Goal: Task Accomplishment & Management: Use online tool/utility

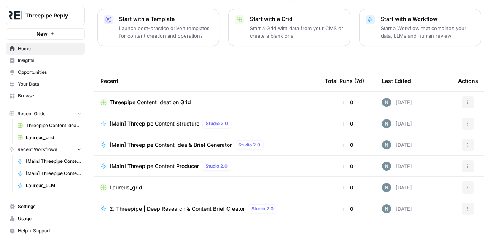
scroll to position [109, 0]
click at [36, 83] on span "Your Data" at bounding box center [50, 84] width 64 height 7
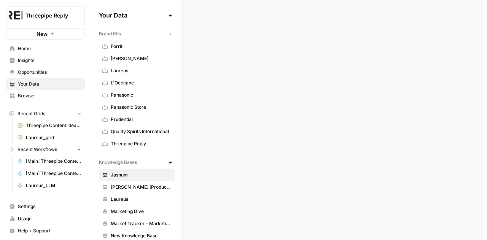
click at [29, 98] on span "Browse" at bounding box center [50, 96] width 64 height 7
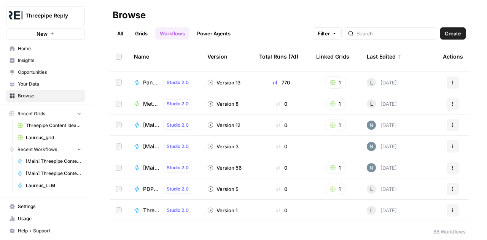
scroll to position [17, 0]
click at [403, 37] on input "search" at bounding box center [395, 34] width 77 height 8
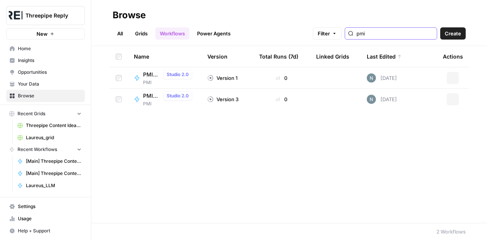
type input "pmi"
click at [149, 76] on span "PMI Tweet Generator" at bounding box center [151, 75] width 17 height 8
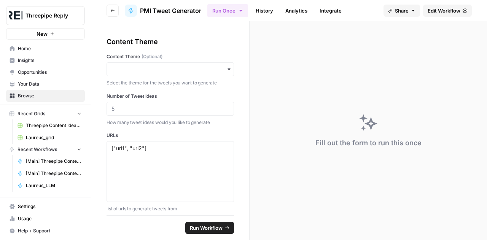
click at [445, 8] on span "Edit Workflow" at bounding box center [444, 11] width 33 height 8
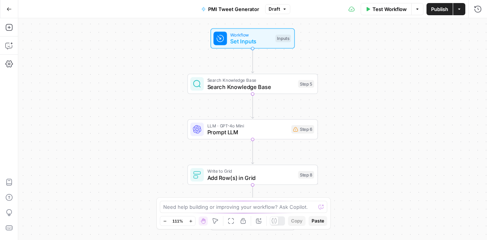
click at [363, 118] on div "Workflow Set Inputs Inputs Search Knowledge Base Search Knowledge Base Step 5 L…" at bounding box center [252, 129] width 469 height 222
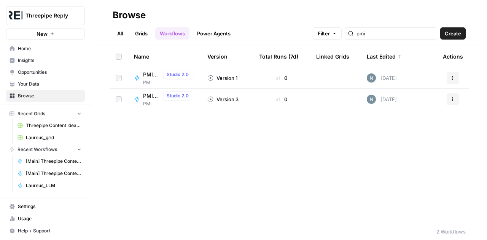
click at [149, 103] on span "PMI" at bounding box center [169, 103] width 52 height 7
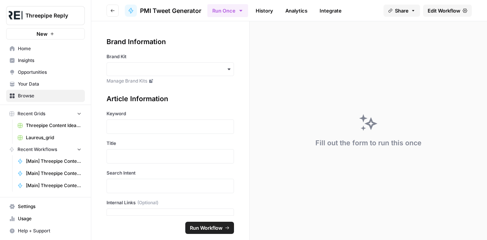
click at [442, 14] on span "Edit Workflow" at bounding box center [444, 11] width 33 height 8
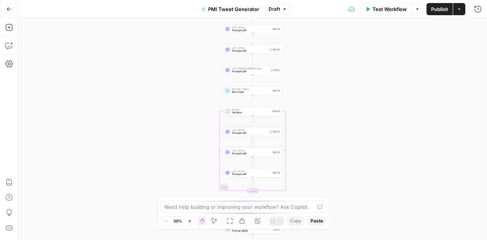
click at [331, 94] on div "Workflow Set Inputs Inputs LLM · GPT-4o Prompt LLM Step 43 LLM · GPT-4o Prompt …" at bounding box center [252, 129] width 469 height 222
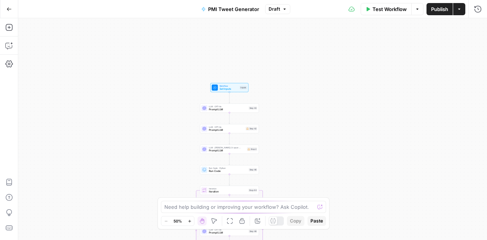
drag, startPoint x: 321, startPoint y: 53, endPoint x: 301, endPoint y: 129, distance: 78.1
click at [301, 129] on div "Workflow Set Inputs Inputs LLM · GPT-4o Prompt LLM Step 43 LLM · GPT-4o Prompt …" at bounding box center [252, 129] width 469 height 222
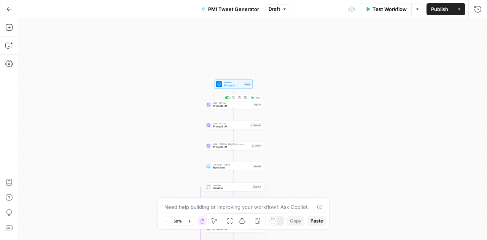
click at [233, 106] on span "Prompt LLM" at bounding box center [232, 106] width 38 height 4
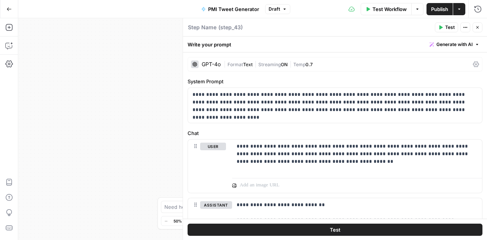
click at [476, 28] on icon "button" at bounding box center [477, 27] width 5 height 5
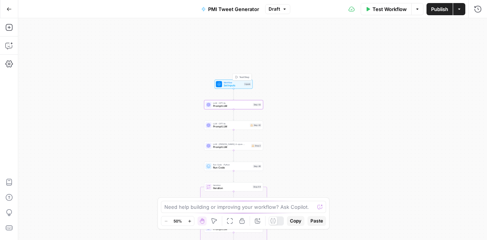
click at [235, 83] on span "Workflow" at bounding box center [233, 82] width 19 height 3
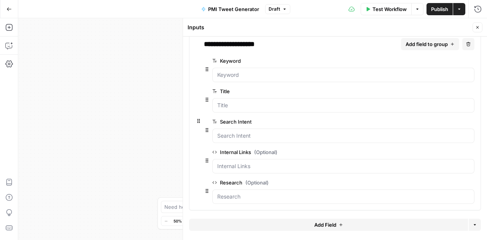
scroll to position [72, 0]
click at [477, 27] on icon "button" at bounding box center [478, 27] width 3 height 3
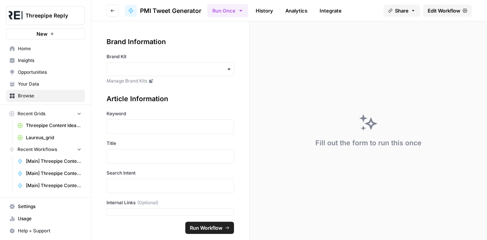
click at [36, 95] on span "Browse" at bounding box center [50, 96] width 64 height 7
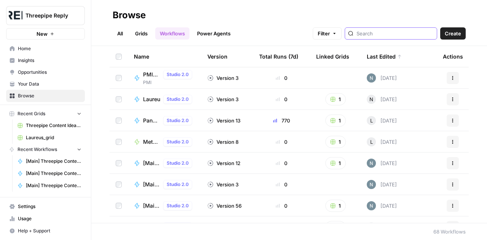
click at [391, 35] on input "search" at bounding box center [395, 34] width 77 height 8
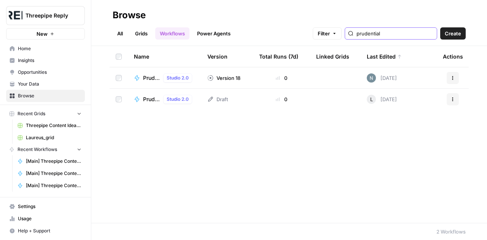
type input "prudential"
click at [152, 78] on span "Prudential MVP" at bounding box center [151, 78] width 17 height 8
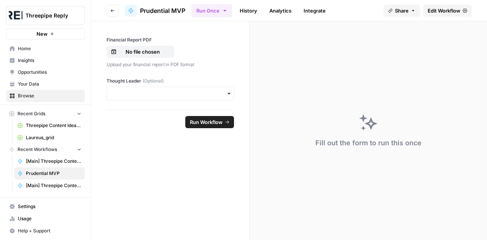
click at [442, 9] on span "Edit Workflow" at bounding box center [444, 11] width 33 height 8
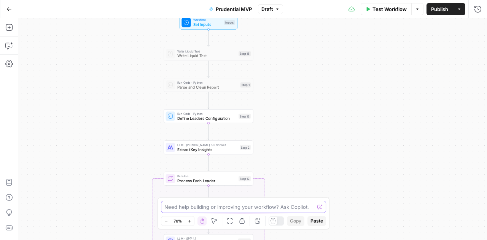
click at [291, 220] on body "Threepipe Reply New Home Insights Opportunities Your Data Browse Recent Grids T…" at bounding box center [243, 120] width 487 height 240
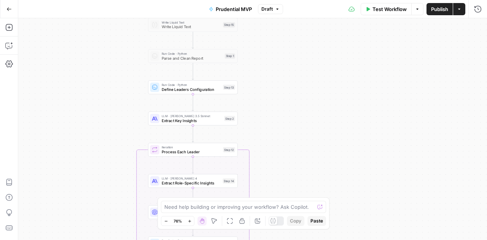
drag, startPoint x: 279, startPoint y: 109, endPoint x: 275, endPoint y: 192, distance: 83.1
click at [275, 192] on div "true false Workflow Set Inputs Inputs Write Liquid Text Write Liquid Text Step …" at bounding box center [252, 129] width 469 height 222
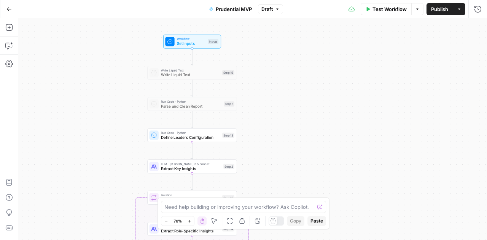
drag, startPoint x: 311, startPoint y: 83, endPoint x: 310, endPoint y: 131, distance: 48.0
click at [310, 131] on div "true false Workflow Set Inputs Inputs Write Liquid Text Write Liquid Text Step …" at bounding box center [252, 129] width 469 height 222
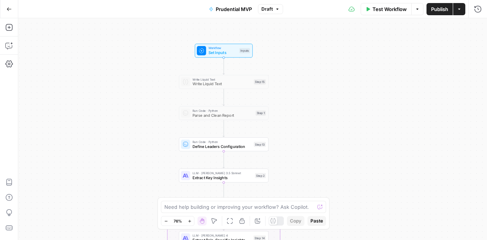
drag, startPoint x: 272, startPoint y: 71, endPoint x: 303, endPoint y: 80, distance: 33.0
click at [303, 80] on div "true false Workflow Set Inputs Inputs Write Liquid Text Write Liquid Text Step …" at bounding box center [252, 129] width 469 height 222
click at [215, 50] on span "Set Inputs" at bounding box center [223, 53] width 29 height 6
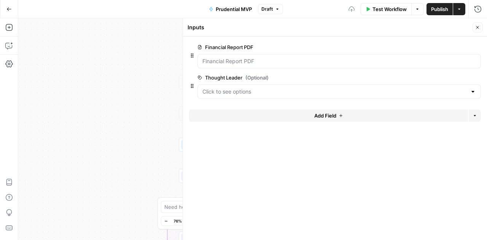
click at [477, 29] on icon "button" at bounding box center [477, 27] width 5 height 5
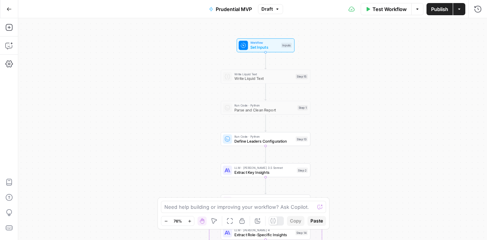
drag, startPoint x: 302, startPoint y: 97, endPoint x: 346, endPoint y: 90, distance: 44.3
click at [346, 90] on div "true false Workflow Set Inputs Inputs Write Liquid Text Write Liquid Text Step …" at bounding box center [252, 129] width 469 height 222
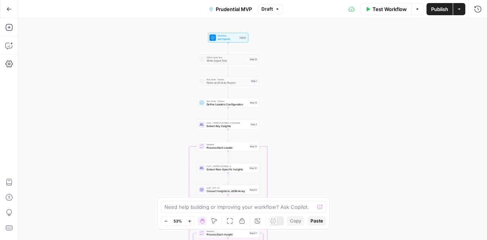
drag, startPoint x: 440, startPoint y: 136, endPoint x: 377, endPoint y: 115, distance: 66.4
click at [377, 115] on div "true false Workflow Set Inputs Inputs Write Liquid Text Write Liquid Text Step …" at bounding box center [252, 129] width 469 height 222
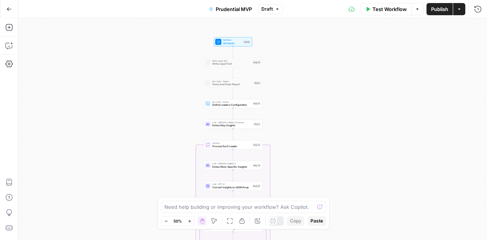
drag, startPoint x: 183, startPoint y: 199, endPoint x: 319, endPoint y: 29, distance: 217.8
click at [319, 29] on body "Threepipe Reply New Home Insights Opportunities Your Data Browse Recent Grids T…" at bounding box center [243, 120] width 487 height 240
drag, startPoint x: 268, startPoint y: 201, endPoint x: 357, endPoint y: 132, distance: 112.4
click at [357, 132] on body "Threepipe Reply New Home Insights Opportunities Your Data Browse Recent Grids T…" at bounding box center [243, 120] width 487 height 240
click at [281, 226] on div at bounding box center [276, 221] width 15 height 9
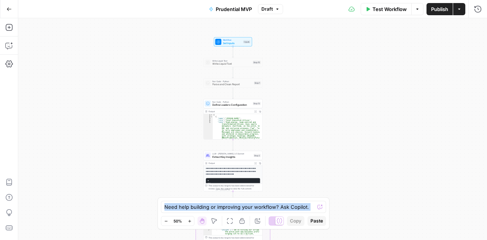
drag, startPoint x: 250, startPoint y: 228, endPoint x: 288, endPoint y: 172, distance: 66.6
click at [170, 233] on body "Threepipe Reply New Home Insights Opportunities Your Data Browse Recent Grids T…" at bounding box center [243, 120] width 487 height 240
click at [357, 147] on div "true false Workflow Set Inputs Inputs Write Liquid Text Write Liquid Text Step …" at bounding box center [252, 129] width 469 height 222
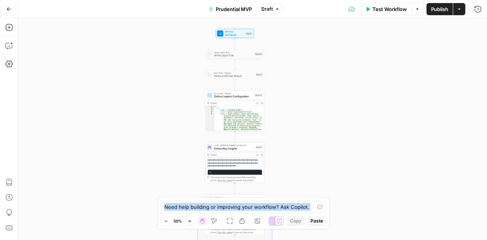
drag, startPoint x: 322, startPoint y: 118, endPoint x: 324, endPoint y: 109, distance: 8.7
click at [324, 109] on div "true false Workflow Set Inputs Inputs Write Liquid Text Write Liquid Text Step …" at bounding box center [252, 129] width 469 height 222
click at [233, 35] on span "Set Inputs" at bounding box center [234, 35] width 19 height 4
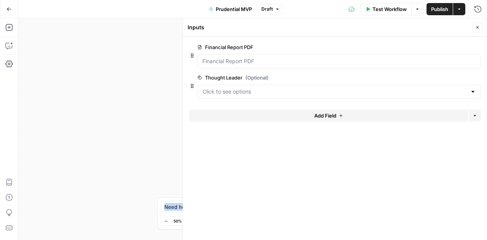
click at [477, 29] on icon "button" at bounding box center [477, 27] width 5 height 5
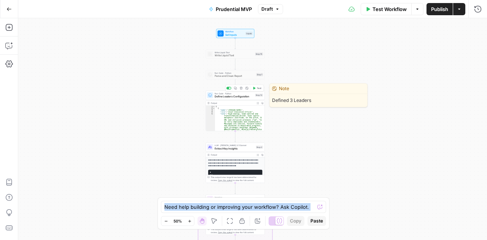
click at [225, 97] on span "Define Leaders Configuration" at bounding box center [234, 97] width 39 height 4
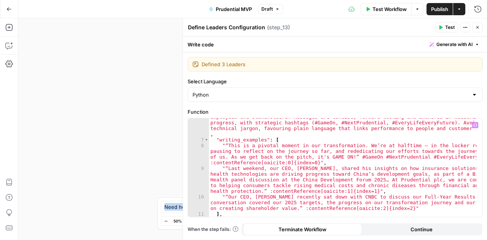
scroll to position [47, 0]
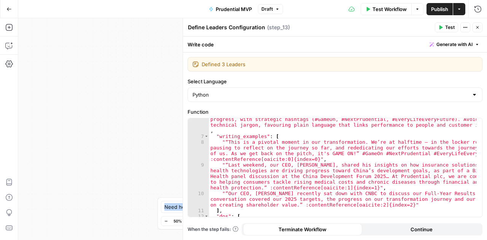
click at [479, 26] on icon "button" at bounding box center [478, 27] width 3 height 3
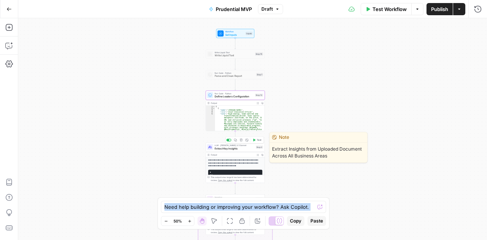
click at [226, 149] on span "Extract Key Insights" at bounding box center [235, 149] width 40 height 4
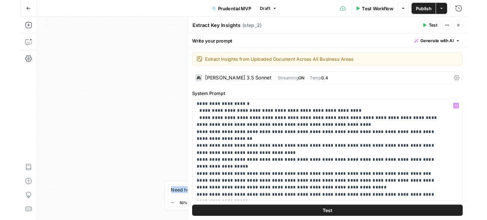
scroll to position [219, 0]
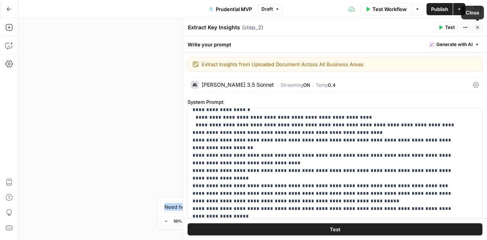
click at [478, 22] on button "Close" at bounding box center [478, 27] width 10 height 10
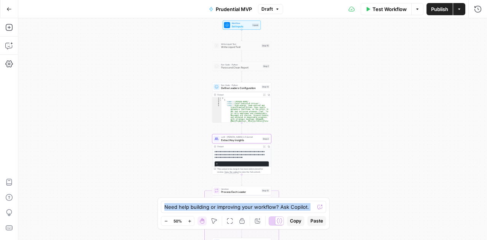
drag, startPoint x: 285, startPoint y: 87, endPoint x: 291, endPoint y: 79, distance: 10.4
click at [291, 79] on div "true false Workflow Set Inputs Inputs Write Liquid Text Write Liquid Text Step …" at bounding box center [252, 129] width 469 height 222
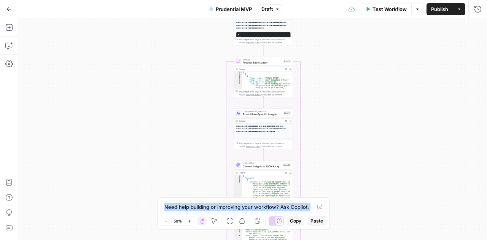
drag, startPoint x: 303, startPoint y: 107, endPoint x: 325, endPoint y: -22, distance: 130.2
click at [325, 0] on html "Threepipe Reply New Home Insights Opportunities Your Data Browse Recent Grids T…" at bounding box center [243, 120] width 487 height 240
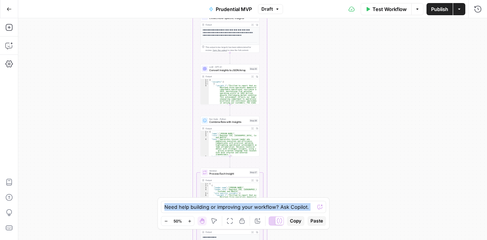
drag, startPoint x: 332, startPoint y: 135, endPoint x: 298, endPoint y: 39, distance: 102.1
click at [298, 39] on div "true false Workflow Set Inputs Inputs Write Liquid Text Write Liquid Text Step …" at bounding box center [252, 129] width 469 height 222
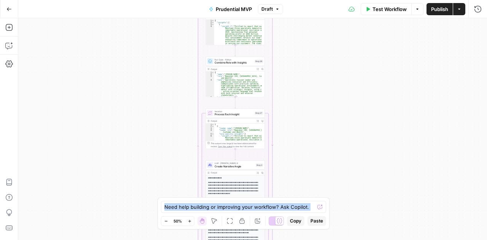
drag, startPoint x: 288, startPoint y: 129, endPoint x: 293, endPoint y: 69, distance: 60.8
click at [293, 69] on div "true false Workflow Set Inputs Inputs Write Liquid Text Write Liquid Text Step …" at bounding box center [252, 129] width 469 height 222
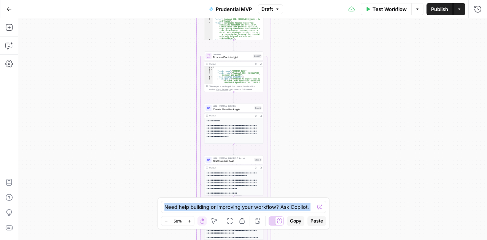
drag, startPoint x: 292, startPoint y: 131, endPoint x: 290, endPoint y: 73, distance: 57.9
click at [290, 73] on div "true false Workflow Set Inputs Inputs Write Liquid Text Write Liquid Text Step …" at bounding box center [252, 129] width 469 height 222
click at [227, 109] on span "Create Narrative Angle" at bounding box center [233, 109] width 40 height 4
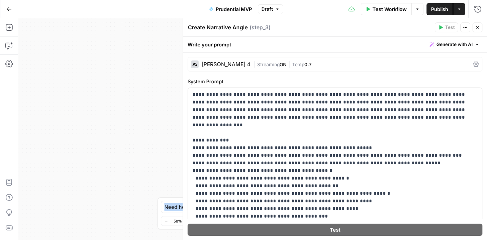
click at [477, 30] on button "Close" at bounding box center [478, 27] width 10 height 10
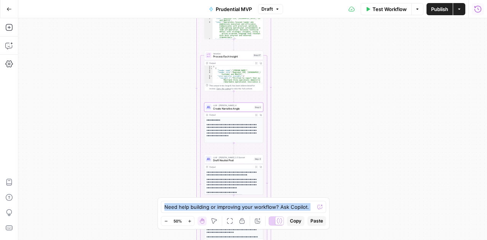
click at [480, 11] on icon "button" at bounding box center [478, 9] width 8 height 8
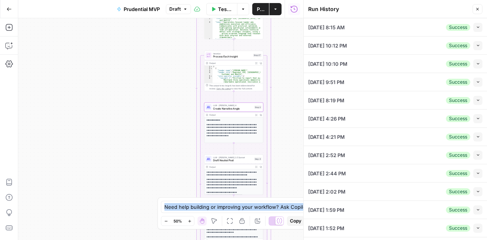
click at [414, 29] on div "07/17/25 at 8:15 AM Success Collapse" at bounding box center [395, 27] width 174 height 18
click at [476, 27] on icon "button" at bounding box center [478, 27] width 4 height 4
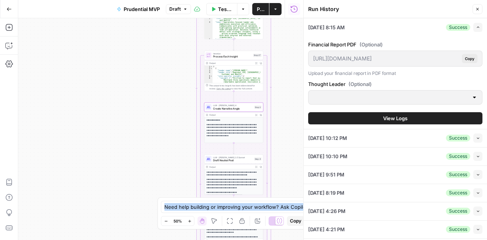
click at [478, 8] on icon "button" at bounding box center [477, 9] width 5 height 5
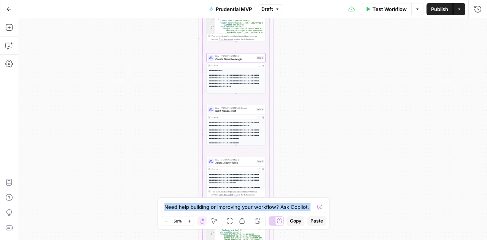
drag, startPoint x: 313, startPoint y: 136, endPoint x: 315, endPoint y: 86, distance: 49.5
click at [315, 86] on div "true false Workflow Set Inputs Inputs Write Liquid Text Write Liquid Text Step …" at bounding box center [252, 129] width 469 height 222
click at [222, 130] on p "**********" at bounding box center [234, 134] width 51 height 11
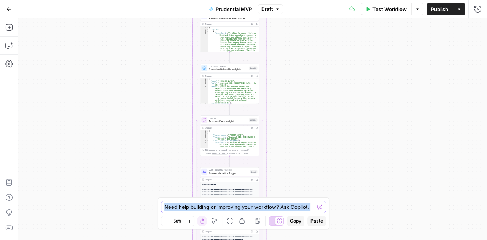
drag, startPoint x: 305, startPoint y: 92, endPoint x: 298, endPoint y: 206, distance: 114.4
click at [298, 206] on body "Threepipe Reply New Home Insights Opportunities Your Data Browse Recent Grids T…" at bounding box center [243, 120] width 487 height 240
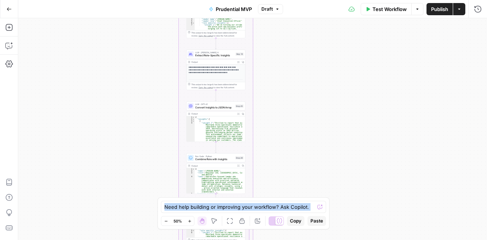
drag, startPoint x: 314, startPoint y: 126, endPoint x: 300, endPoint y: 216, distance: 90.9
click at [300, 216] on body "Threepipe Reply New Home Insights Opportunities Your Data Browse Recent Grids T…" at bounding box center [243, 120] width 487 height 240
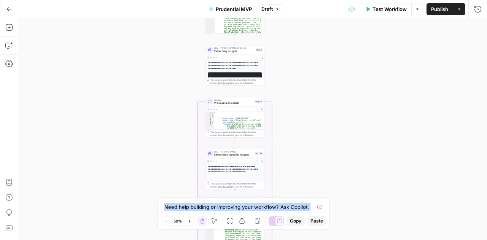
drag, startPoint x: 302, startPoint y: 74, endPoint x: 318, endPoint y: 194, distance: 121.0
click at [318, 194] on div "true false Workflow Set Inputs Inputs Write Liquid Text Write Liquid Text Step …" at bounding box center [252, 129] width 469 height 222
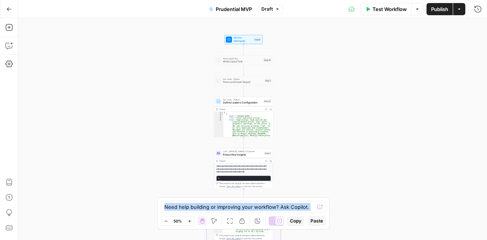
drag, startPoint x: 314, startPoint y: 97, endPoint x: 326, endPoint y: 180, distance: 83.8
click at [326, 180] on div "true false Workflow Set Inputs Inputs Write Liquid Text Write Liquid Text Step …" at bounding box center [252, 129] width 469 height 222
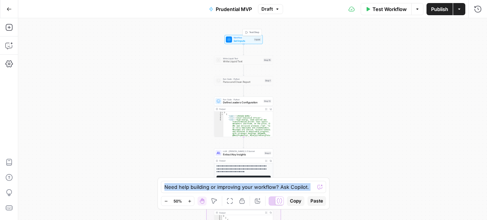
click at [244, 40] on span "Set Inputs" at bounding box center [243, 41] width 19 height 4
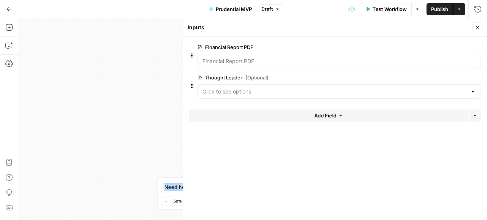
click at [471, 90] on div at bounding box center [473, 92] width 6 height 8
click at [475, 27] on icon "button" at bounding box center [477, 27] width 5 height 5
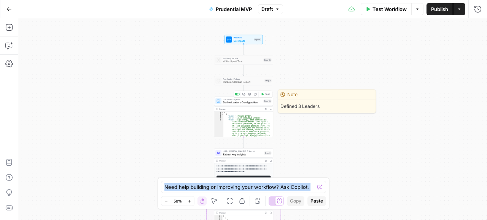
click at [242, 103] on span "Define Leaders Configuration" at bounding box center [242, 103] width 39 height 4
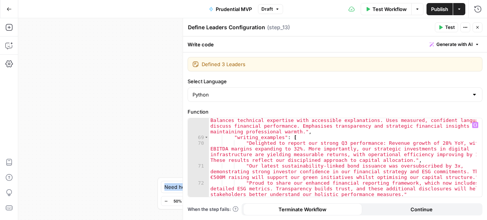
scroll to position [487, 0]
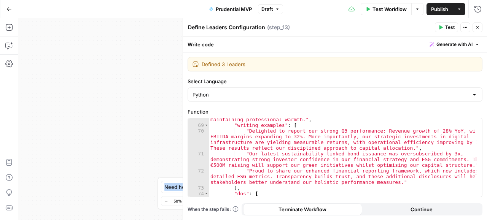
click at [478, 26] on icon "button" at bounding box center [477, 27] width 5 height 5
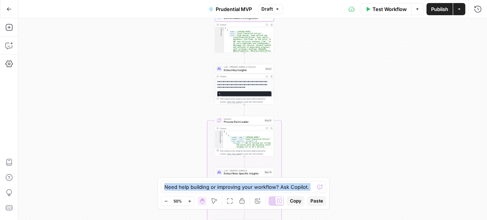
drag, startPoint x: 307, startPoint y: 128, endPoint x: 308, endPoint y: 43, distance: 84.9
click at [308, 43] on div "true false Workflow Set Inputs Inputs Write Liquid Text Write Liquid Text Step …" at bounding box center [252, 119] width 469 height 202
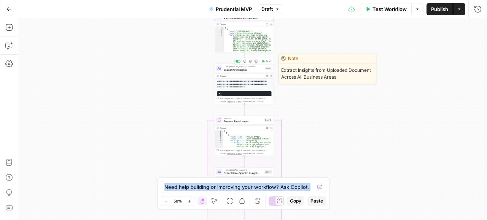
click at [237, 70] on span "Extract Key Insights" at bounding box center [244, 70] width 40 height 4
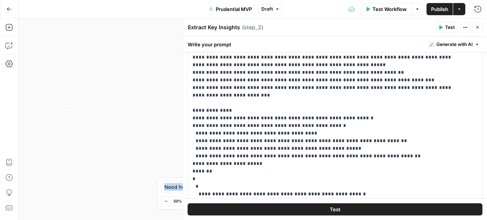
scroll to position [157, 0]
click at [477, 28] on icon "button" at bounding box center [478, 27] width 3 height 3
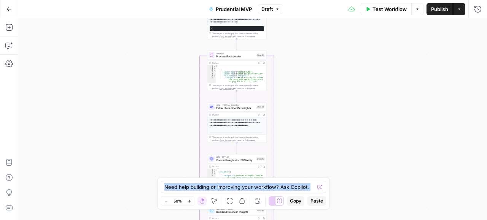
drag, startPoint x: 314, startPoint y: 131, endPoint x: 306, endPoint y: 66, distance: 65.2
click at [306, 66] on div "true false Workflow Set Inputs Inputs Write Liquid Text Write Liquid Text Step …" at bounding box center [252, 119] width 469 height 202
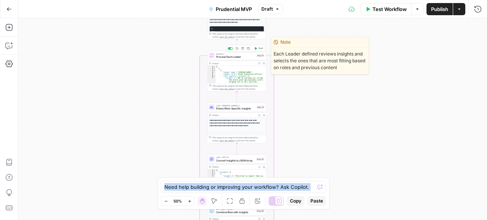
click at [234, 56] on span "Process Each Leader" at bounding box center [235, 57] width 39 height 4
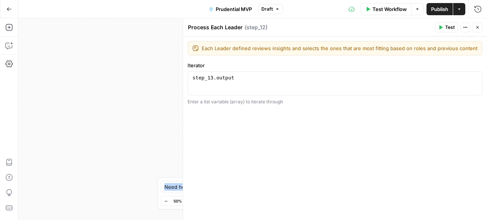
click at [477, 25] on icon "button" at bounding box center [477, 27] width 5 height 5
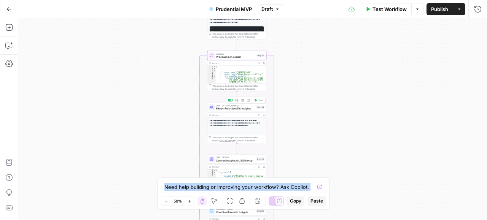
click at [238, 110] on span "Extract Role-Specific Insights" at bounding box center [235, 109] width 39 height 4
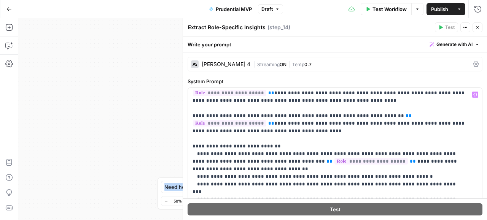
scroll to position [227, 0]
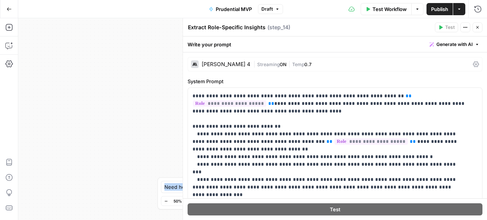
click at [476, 28] on icon "button" at bounding box center [477, 27] width 5 height 5
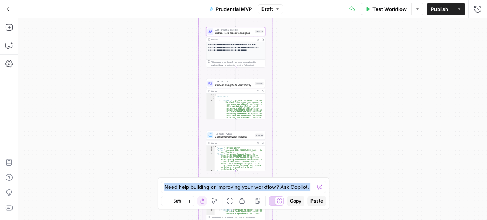
drag, startPoint x: 305, startPoint y: 141, endPoint x: 304, endPoint y: 66, distance: 75.4
click at [304, 66] on div "true false Workflow Set Inputs Inputs Write Liquid Text Write Liquid Text Step …" at bounding box center [252, 119] width 469 height 202
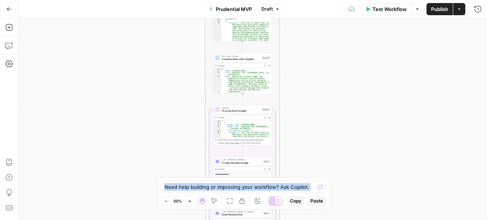
drag, startPoint x: 299, startPoint y: 144, endPoint x: 306, endPoint y: 65, distance: 78.3
click at [306, 65] on div "true false Workflow Set Inputs Inputs Write Liquid Text Write Liquid Text Step …" at bounding box center [252, 119] width 469 height 202
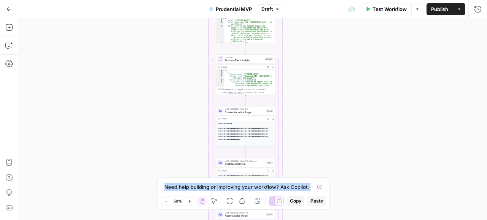
drag, startPoint x: 304, startPoint y: 108, endPoint x: 307, endPoint y: 57, distance: 50.7
click at [307, 57] on div "true false Workflow Set Inputs Inputs Write Liquid Text Write Liquid Text Step …" at bounding box center [252, 119] width 469 height 202
click at [241, 115] on div "LLM · Claude Sonnet 4 Create Narrative Angle Step 3 Copy step Delete step Add N…" at bounding box center [245, 111] width 59 height 9
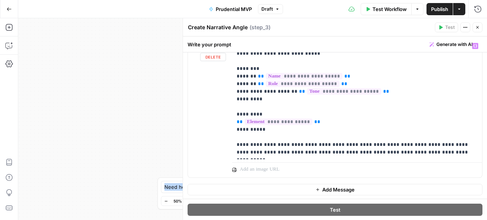
scroll to position [231, 0]
click at [479, 29] on icon "button" at bounding box center [477, 27] width 5 height 5
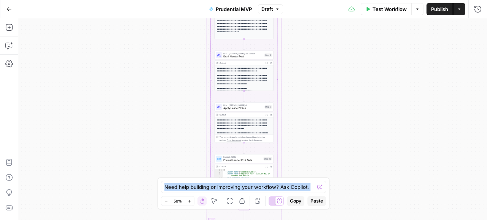
drag, startPoint x: 306, startPoint y: 144, endPoint x: 304, endPoint y: 36, distance: 107.7
click at [304, 36] on div "true false Workflow Set Inputs Inputs Write Liquid Text Write Liquid Text Step …" at bounding box center [252, 119] width 469 height 202
click at [242, 109] on span "Apply Leader Voice" at bounding box center [243, 109] width 40 height 4
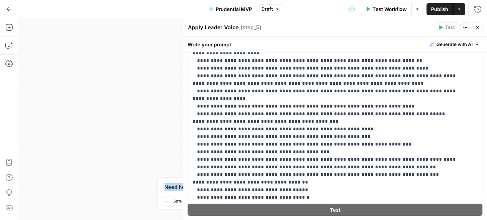
scroll to position [152, 0]
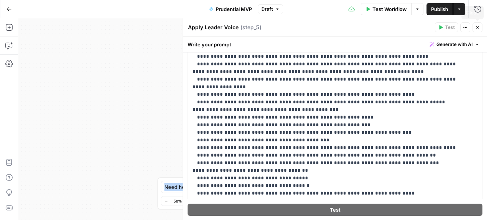
click at [479, 28] on icon "button" at bounding box center [478, 27] width 3 height 3
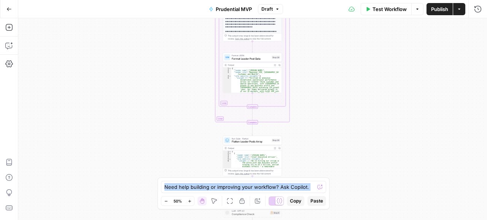
drag, startPoint x: 327, startPoint y: 148, endPoint x: 335, endPoint y: 47, distance: 101.6
click at [335, 47] on div "true false Workflow Set Inputs Inputs Write Liquid Text Write Liquid Text Step …" at bounding box center [252, 119] width 469 height 202
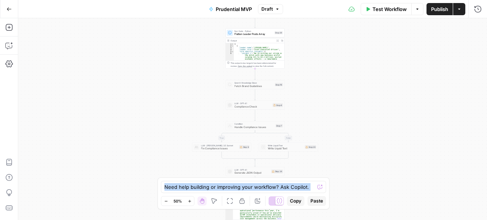
drag, startPoint x: 317, startPoint y: 121, endPoint x: 320, endPoint y: 13, distance: 108.1
click at [320, 13] on div "Go Back Prudential MVP Draft Test Workflow Options Publish Actions Run History …" at bounding box center [243, 110] width 487 height 220
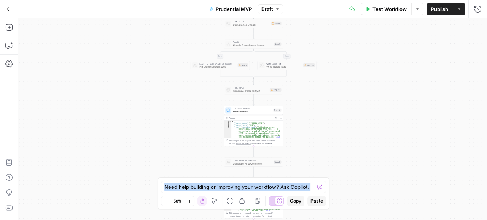
drag, startPoint x: 330, startPoint y: 99, endPoint x: 329, endPoint y: 17, distance: 81.9
click at [329, 17] on div "Go Back Prudential MVP Draft Test Workflow Options Publish Actions Run History …" at bounding box center [243, 110] width 487 height 220
click at [250, 112] on span "Finalize Post" at bounding box center [252, 112] width 39 height 4
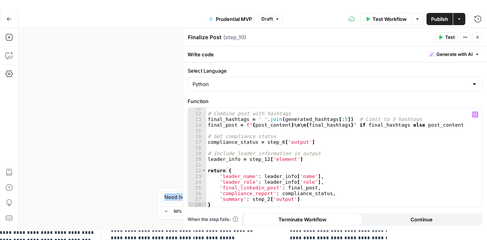
scroll to position [59, 0]
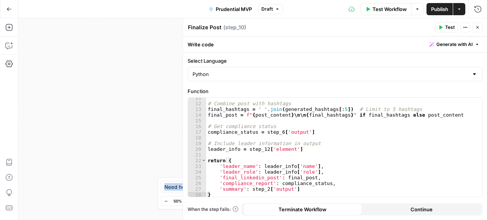
click at [480, 30] on button "Close" at bounding box center [478, 27] width 10 height 10
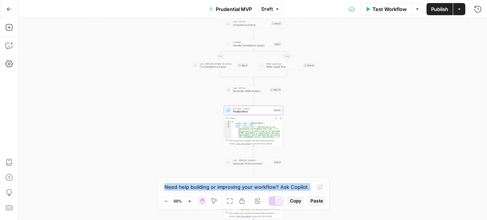
type textarea "**********"
click at [260, 134] on div "{ "leader_name" : "Angela" , "leader_role" : "COO" , "final_linkedin_post" : "R…" at bounding box center [255, 170] width 49 height 98
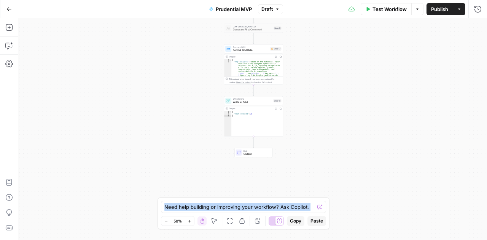
click at [341, 71] on div "true false Workflow Set Inputs Inputs Write Liquid Text Write Liquid Text Step …" at bounding box center [252, 129] width 469 height 222
drag, startPoint x: 341, startPoint y: 71, endPoint x: 336, endPoint y: 79, distance: 9.5
click at [336, 79] on div "true false Workflow Set Inputs Inputs Write Liquid Text Write Liquid Text Step …" at bounding box center [252, 129] width 469 height 222
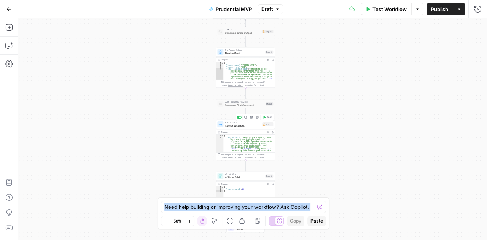
click at [236, 126] on span "Format Grid Data" at bounding box center [243, 126] width 36 height 4
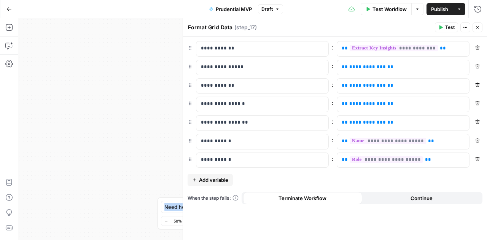
click at [477, 26] on span "E" at bounding box center [477, 26] width 6 height 8
click at [116, 81] on div "true false Workflow Set Inputs Inputs Write Liquid Text Write Liquid Text Step …" at bounding box center [252, 129] width 469 height 222
click at [474, 30] on button "Close" at bounding box center [478, 27] width 10 height 10
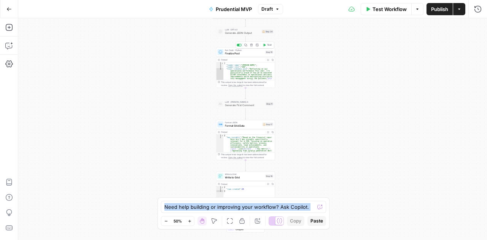
click at [241, 54] on span "Finalize Post" at bounding box center [244, 53] width 39 height 4
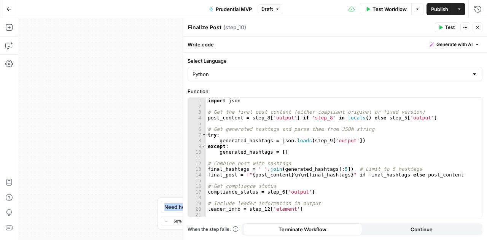
click at [480, 28] on button "Close" at bounding box center [478, 27] width 10 height 10
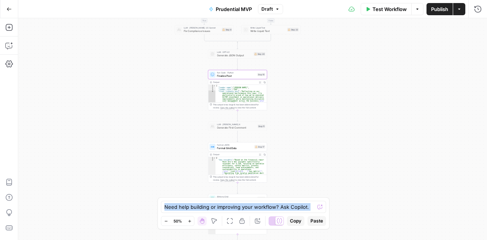
drag, startPoint x: 306, startPoint y: 153, endPoint x: 298, endPoint y: 181, distance: 29.3
click at [298, 181] on div "true false Workflow Set Inputs Inputs Write Liquid Text Write Liquid Text Step …" at bounding box center [252, 129] width 469 height 222
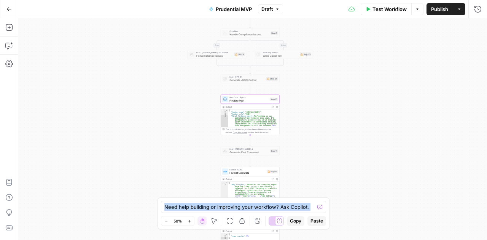
drag, startPoint x: 313, startPoint y: 114, endPoint x: 325, endPoint y: 133, distance: 22.8
click at [325, 133] on div "true false Workflow Set Inputs Inputs Write Liquid Text Write Liquid Text Step …" at bounding box center [252, 129] width 469 height 222
click at [9, 10] on icon "button" at bounding box center [8, 8] width 5 height 5
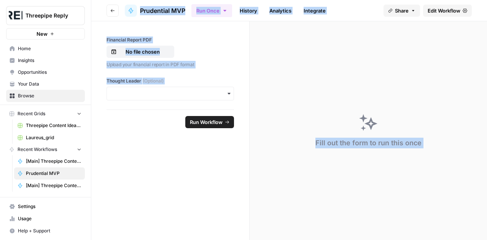
click at [36, 83] on span "Your Data" at bounding box center [50, 84] width 64 height 7
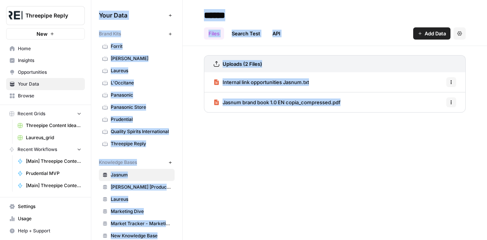
click at [42, 95] on span "Browse" at bounding box center [50, 96] width 64 height 7
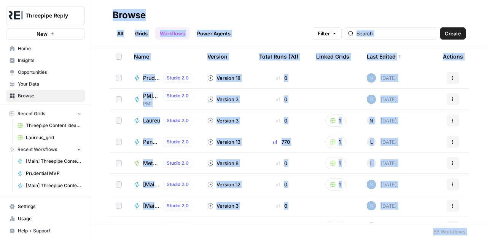
click at [137, 37] on link "Grids" at bounding box center [142, 33] width 22 height 12
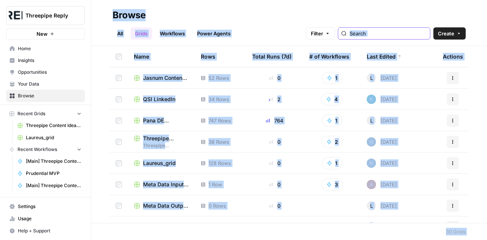
click at [391, 36] on input "search" at bounding box center [388, 34] width 77 height 8
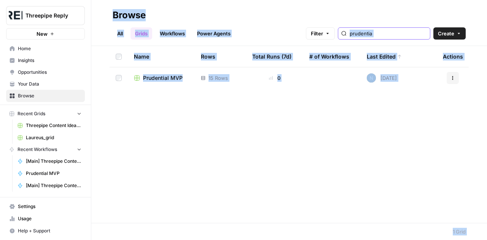
type input "prudentia"
click at [161, 77] on span "Prudential MVP" at bounding box center [163, 78] width 40 height 8
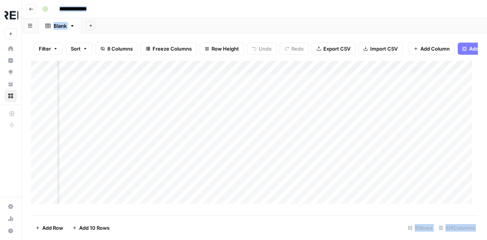
scroll to position [0, 159]
click at [274, 86] on div "Add Column" at bounding box center [254, 135] width 447 height 149
click at [274, 86] on body "**********" at bounding box center [243, 120] width 487 height 240
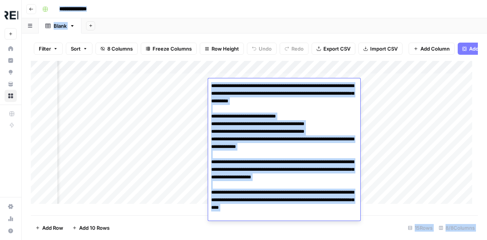
click at [398, 87] on div "Add Column" at bounding box center [254, 135] width 447 height 149
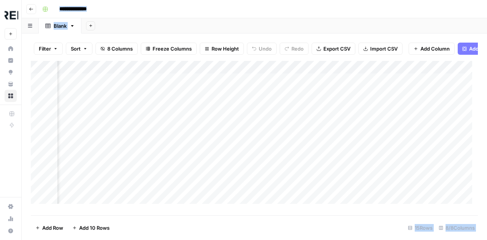
scroll to position [0, 11]
click at [173, 208] on div "Add Column" at bounding box center [254, 135] width 447 height 149
click at [235, 83] on div "Add Column" at bounding box center [254, 135] width 447 height 149
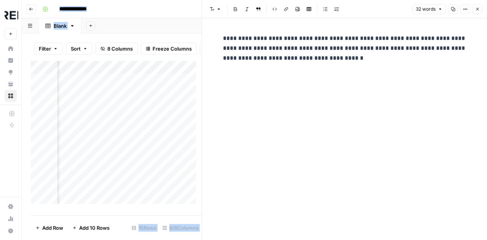
click at [477, 8] on icon "button" at bounding box center [477, 9] width 5 height 5
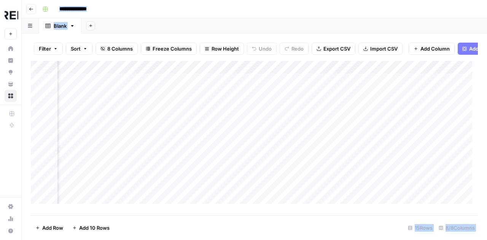
click at [325, 88] on div "Add Column" at bounding box center [254, 135] width 447 height 149
click at [450, 84] on div "Add Column" at bounding box center [254, 135] width 447 height 149
click at [329, 85] on div "Add Column" at bounding box center [254, 135] width 447 height 149
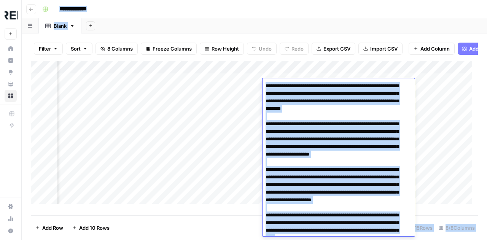
click at [329, 85] on textarea at bounding box center [336, 189] width 147 height 216
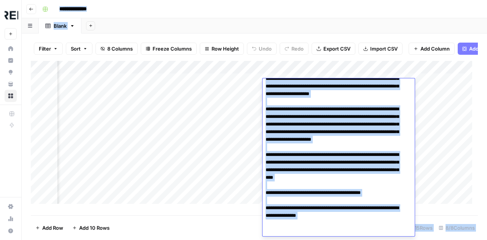
scroll to position [0, 0]
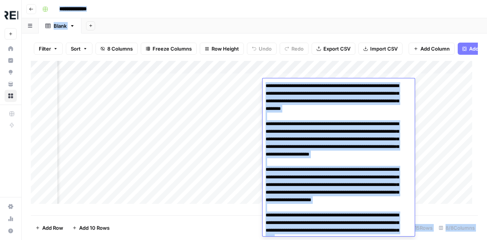
click at [267, 87] on textarea at bounding box center [336, 189] width 147 height 216
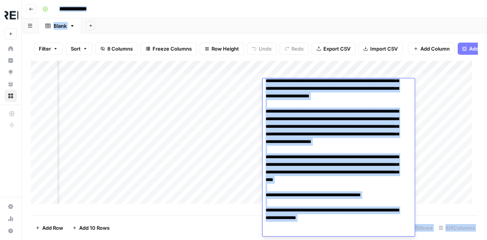
scroll to position [61, 0]
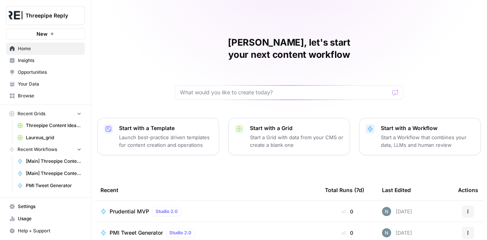
click at [41, 98] on span "Browse" at bounding box center [50, 96] width 64 height 7
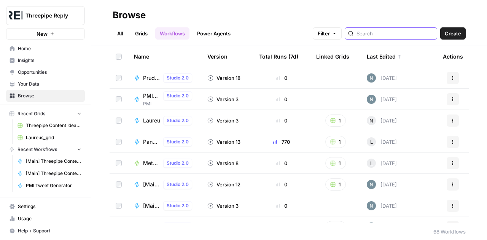
click at [403, 32] on input "search" at bounding box center [395, 34] width 77 height 8
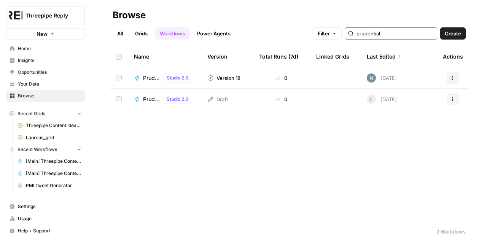
type input "prudential"
click at [149, 77] on span "Prudential MVP" at bounding box center [151, 78] width 17 height 8
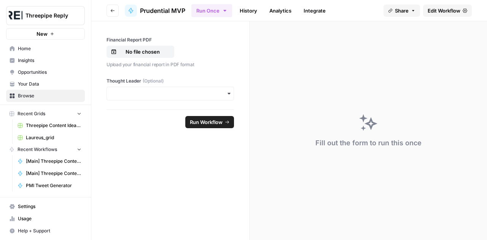
click at [29, 99] on span "Browse" at bounding box center [50, 96] width 64 height 7
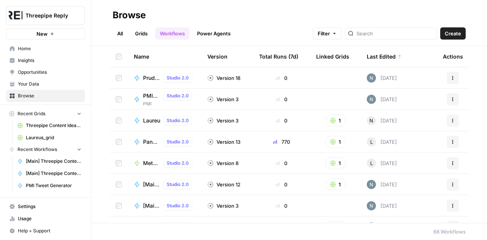
click at [144, 34] on link "Grids" at bounding box center [142, 33] width 22 height 12
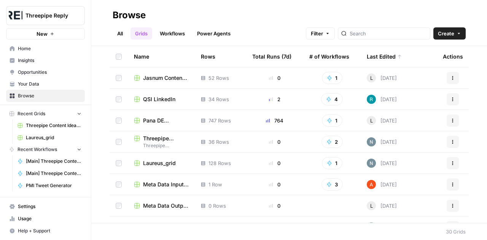
click at [378, 37] on div at bounding box center [384, 33] width 93 height 12
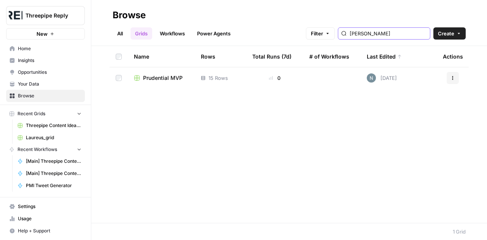
type input "[PERSON_NAME]"
click at [175, 80] on span "Prudential MVP" at bounding box center [163, 78] width 40 height 8
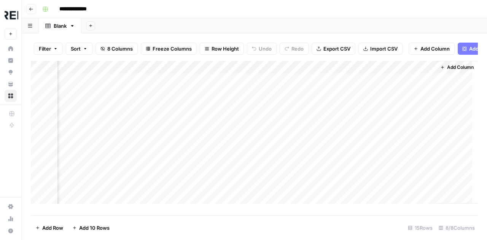
scroll to position [0, 355]
click at [257, 84] on div "Add Column" at bounding box center [254, 135] width 447 height 149
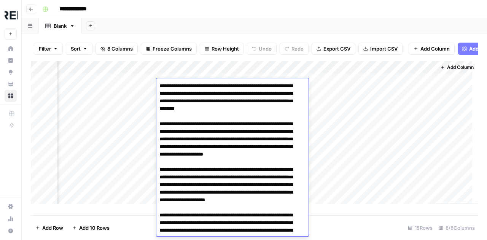
scroll to position [0, 0]
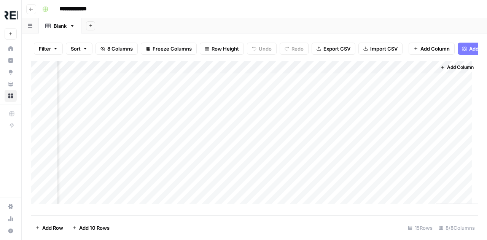
click at [341, 124] on div "Add Column" at bounding box center [254, 135] width 447 height 149
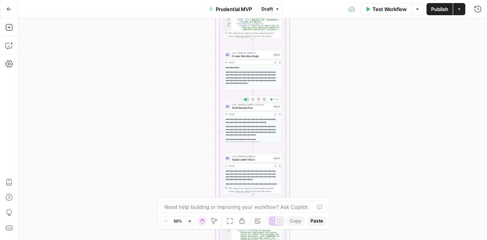
click at [252, 108] on span "Draft Neutral Post" at bounding box center [252, 108] width 40 height 4
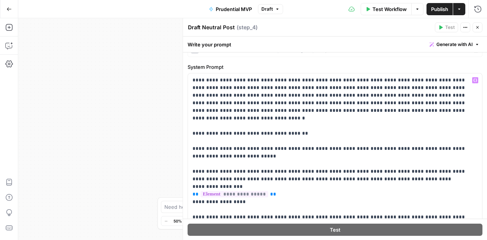
scroll to position [14, 0]
click at [480, 28] on button "Close" at bounding box center [478, 27] width 10 height 10
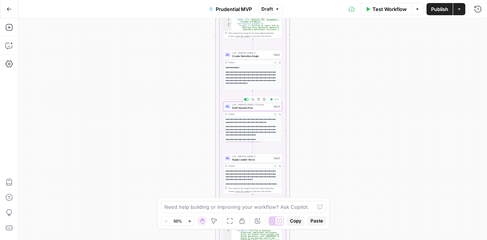
click at [260, 108] on span "Draft Neutral Post" at bounding box center [252, 108] width 40 height 4
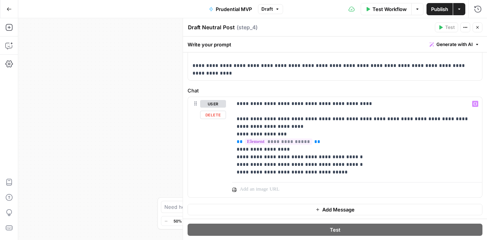
scroll to position [0, 0]
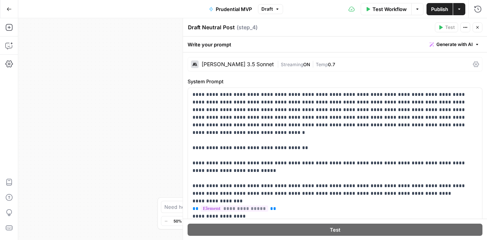
click at [477, 27] on icon "button" at bounding box center [477, 27] width 5 height 5
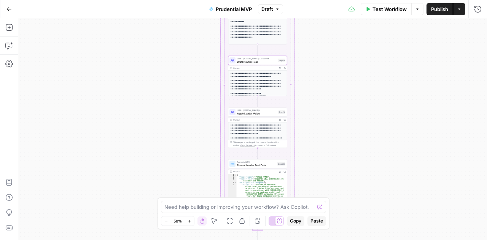
drag, startPoint x: 333, startPoint y: 120, endPoint x: 338, endPoint y: 74, distance: 46.3
click at [338, 74] on div "true false Workflow Set Inputs Inputs Write Liquid Text Write Liquid Text Step …" at bounding box center [252, 129] width 469 height 222
click at [260, 128] on p "**********" at bounding box center [256, 129] width 51 height 11
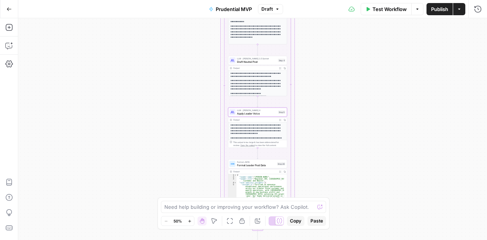
click at [251, 115] on span "Apply Leader Voice" at bounding box center [257, 114] width 40 height 4
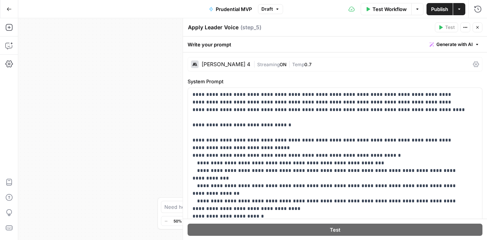
click at [480, 28] on icon "button" at bounding box center [477, 27] width 5 height 5
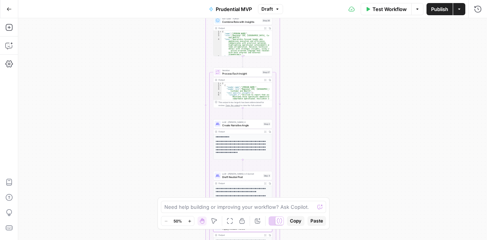
drag, startPoint x: 362, startPoint y: 89, endPoint x: 346, endPoint y: 209, distance: 120.9
click at [346, 209] on div "true false Workflow Set Inputs Inputs Write Liquid Text Write Liquid Text Step …" at bounding box center [252, 129] width 469 height 222
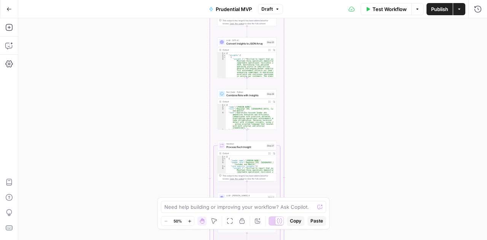
drag, startPoint x: 337, startPoint y: 96, endPoint x: 342, endPoint y: 172, distance: 75.9
click at [342, 172] on div "true false Workflow Set Inputs Inputs Write Liquid Text Write Liquid Text Step …" at bounding box center [252, 129] width 469 height 222
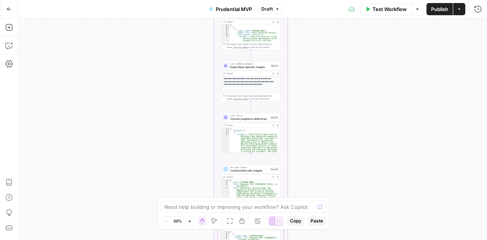
drag, startPoint x: 330, startPoint y: 58, endPoint x: 333, endPoint y: 128, distance: 69.8
click at [333, 128] on div "true false Workflow Set Inputs Inputs Write Liquid Text Write Liquid Text Step …" at bounding box center [252, 129] width 469 height 222
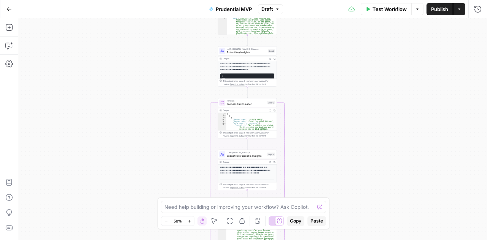
drag, startPoint x: 342, startPoint y: 86, endPoint x: 341, endPoint y: 182, distance: 96.3
click at [341, 182] on div "true false Workflow Set Inputs Inputs Write Liquid Text Write Liquid Text Step …" at bounding box center [252, 129] width 469 height 222
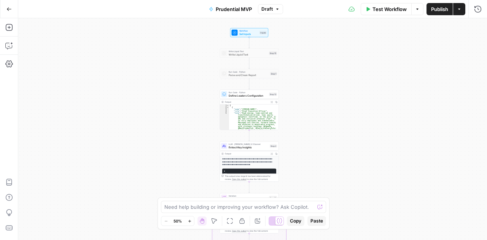
drag, startPoint x: 329, startPoint y: 93, endPoint x: 331, endPoint y: 184, distance: 91.8
click at [331, 184] on div "true false Workflow Set Inputs Inputs Write Liquid Text Write Liquid Text Step …" at bounding box center [252, 129] width 469 height 222
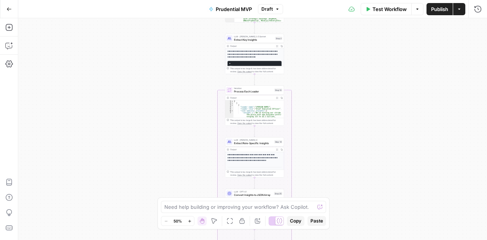
drag, startPoint x: 296, startPoint y: 168, endPoint x: 299, endPoint y: 56, distance: 112.0
click at [299, 56] on div "true false Workflow Set Inputs Inputs Write Liquid Text Write Liquid Text Step …" at bounding box center [252, 129] width 469 height 222
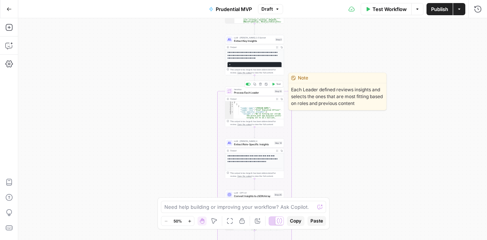
click at [255, 93] on span "Process Each Leader" at bounding box center [253, 93] width 39 height 4
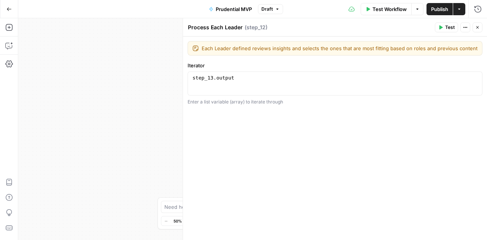
click at [479, 29] on icon "button" at bounding box center [478, 27] width 3 height 3
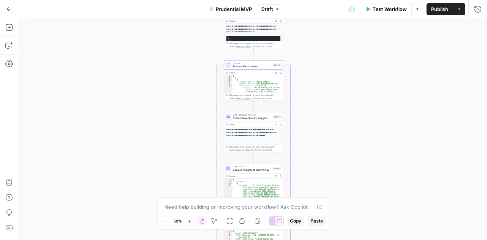
drag, startPoint x: 300, startPoint y: 150, endPoint x: 299, endPoint y: 121, distance: 28.6
click at [299, 121] on div "true false Workflow Set Inputs Inputs Write Liquid Text Write Liquid Text Step …" at bounding box center [252, 129] width 469 height 222
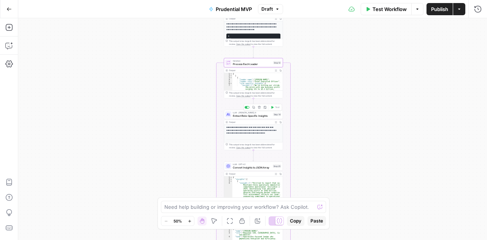
click at [255, 116] on span "Extract Role-Specific Insights" at bounding box center [252, 116] width 39 height 4
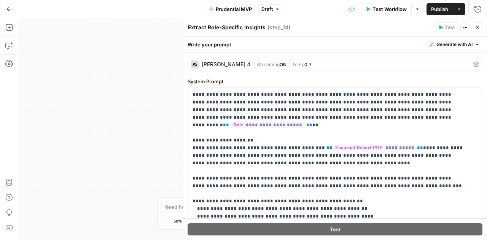
click at [478, 28] on icon "button" at bounding box center [477, 27] width 5 height 5
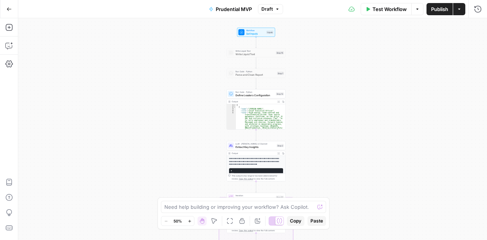
drag, startPoint x: 342, startPoint y: 93, endPoint x: 345, endPoint y: 230, distance: 136.3
click at [345, 230] on div "true false Workflow Set Inputs Inputs Write Liquid Text Write Liquid Text Step …" at bounding box center [252, 129] width 469 height 222
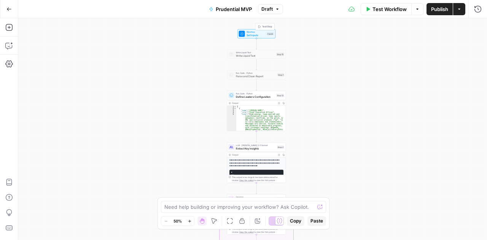
click at [255, 35] on span "Set Inputs" at bounding box center [256, 35] width 19 height 4
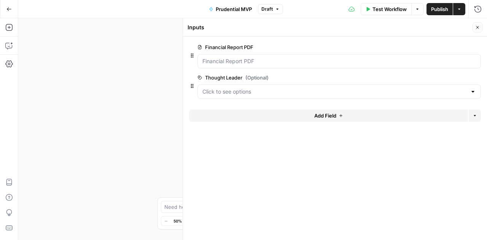
click at [473, 93] on div at bounding box center [473, 92] width 6 height 8
click at [477, 26] on icon "button" at bounding box center [477, 27] width 5 height 5
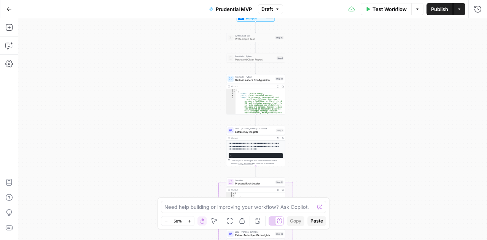
drag, startPoint x: 314, startPoint y: 99, endPoint x: 313, endPoint y: 82, distance: 16.8
click at [313, 82] on div "true false Workflow Set Inputs Inputs Write Liquid Text Write Liquid Text Step …" at bounding box center [252, 129] width 469 height 222
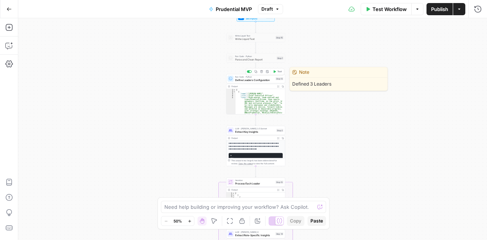
click at [253, 80] on span "Define Leaders Configuration" at bounding box center [254, 80] width 39 height 4
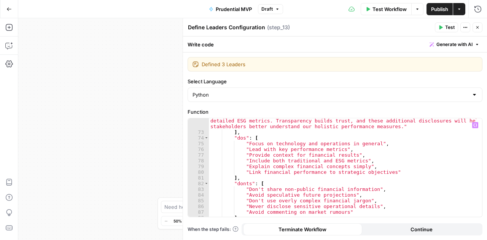
scroll to position [542, 0]
click at [477, 28] on icon "button" at bounding box center [478, 27] width 3 height 3
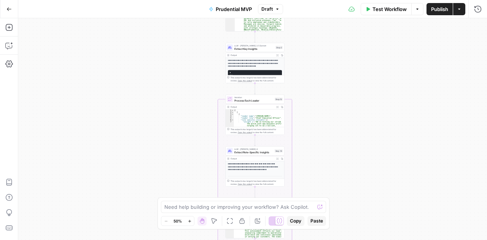
drag, startPoint x: 340, startPoint y: 127, endPoint x: 339, endPoint y: 44, distance: 83.0
click at [339, 44] on div "true false Workflow Set Inputs Inputs Write Liquid Text Write Liquid Text Step …" at bounding box center [252, 129] width 469 height 222
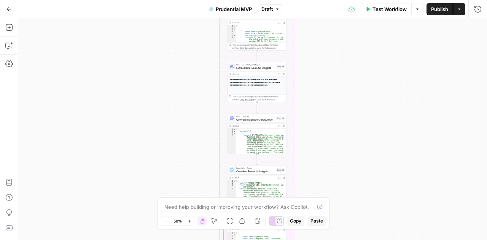
drag, startPoint x: 332, startPoint y: 159, endPoint x: 334, endPoint y: 74, distance: 84.5
click at [334, 74] on div "true false Workflow Set Inputs Inputs Write Liquid Text Write Liquid Text Step …" at bounding box center [252, 129] width 469 height 222
click at [252, 69] on span "Extract Role-Specific Insights" at bounding box center [256, 68] width 39 height 4
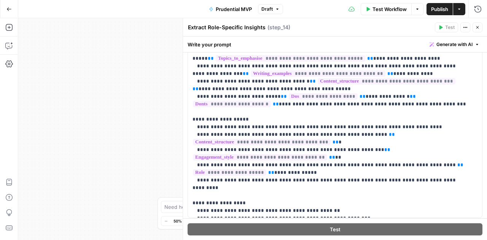
scroll to position [202, 0]
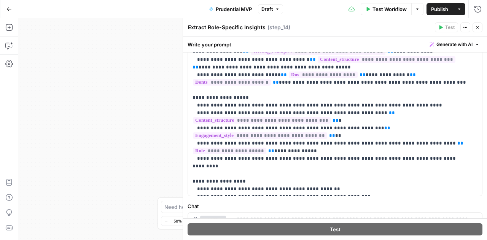
click at [479, 28] on icon "button" at bounding box center [477, 27] width 5 height 5
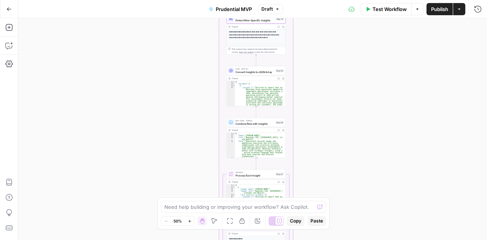
drag, startPoint x: 349, startPoint y: 127, endPoint x: 348, endPoint y: 80, distance: 47.6
click at [348, 80] on div "true false Workflow Set Inputs Inputs Write Liquid Text Write Liquid Text Step …" at bounding box center [252, 129] width 469 height 222
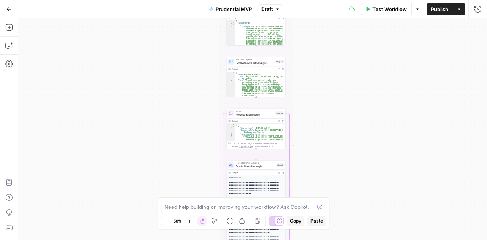
drag, startPoint x: 330, startPoint y: 159, endPoint x: 330, endPoint y: 98, distance: 60.9
click at [330, 98] on div "true false Workflow Set Inputs Inputs Write Liquid Text Write Liquid Text Step …" at bounding box center [252, 129] width 469 height 222
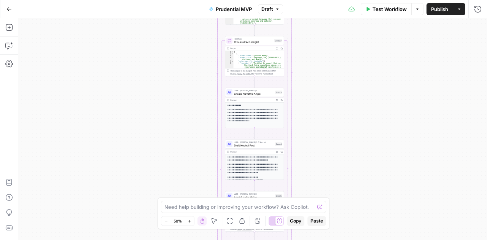
drag, startPoint x: 320, startPoint y: 171, endPoint x: 319, endPoint y: 99, distance: 72.7
click at [319, 99] on div "true false Workflow Set Inputs Inputs Write Liquid Text Write Liquid Text Step …" at bounding box center [252, 129] width 469 height 222
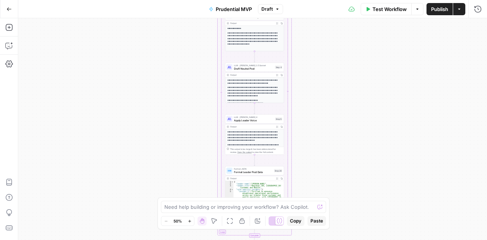
drag, startPoint x: 314, startPoint y: 161, endPoint x: 314, endPoint y: 85, distance: 76.9
click at [314, 85] on div "true false Workflow Set Inputs Inputs Write Liquid Text Write Liquid Text Step …" at bounding box center [252, 129] width 469 height 222
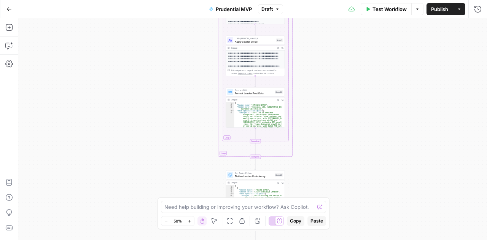
drag, startPoint x: 313, startPoint y: 164, endPoint x: 314, endPoint y: 86, distance: 78.8
click at [314, 86] on div "true false Workflow Set Inputs Inputs Write Liquid Text Write Liquid Text Step …" at bounding box center [252, 129] width 469 height 222
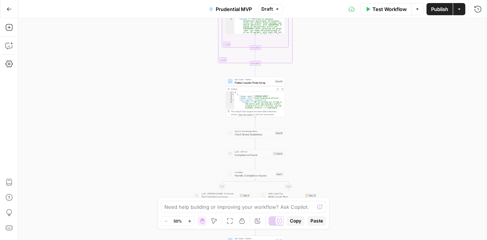
drag, startPoint x: 316, startPoint y: 156, endPoint x: 316, endPoint y: 63, distance: 93.6
click at [316, 63] on div "true false Workflow Set Inputs Inputs Write Liquid Text Write Liquid Text Step …" at bounding box center [252, 129] width 469 height 222
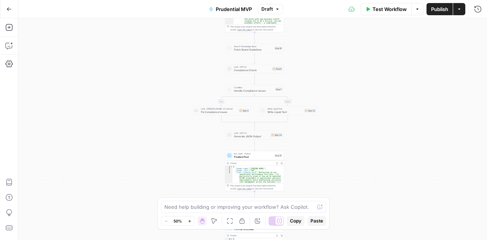
drag, startPoint x: 318, startPoint y: 121, endPoint x: 317, endPoint y: 35, distance: 85.7
click at [317, 35] on div "true false Workflow Set Inputs Inputs Write Liquid Text Write Liquid Text Step …" at bounding box center [252, 129] width 469 height 222
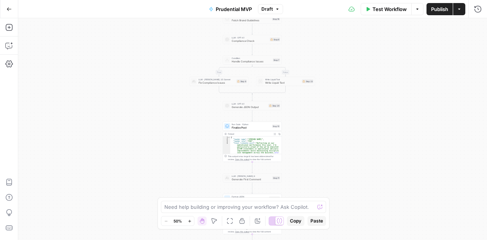
drag, startPoint x: 321, startPoint y: 135, endPoint x: 318, endPoint y: 102, distance: 33.6
click at [318, 102] on div "true false Workflow Set Inputs Inputs Write Liquid Text Write Liquid Text Step …" at bounding box center [252, 129] width 469 height 222
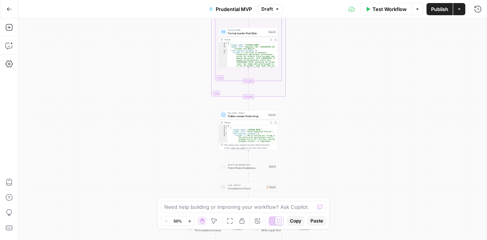
drag, startPoint x: 346, startPoint y: 53, endPoint x: 343, endPoint y: 209, distance: 155.7
click at [343, 209] on div "true false Workflow Set Inputs Inputs Write Liquid Text Write Liquid Text Step …" at bounding box center [252, 129] width 469 height 222
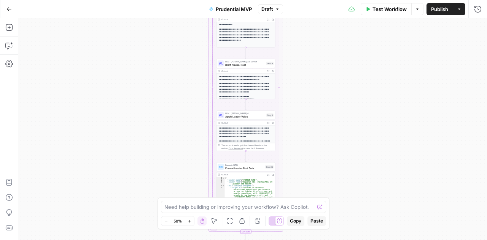
drag, startPoint x: 340, startPoint y: 63, endPoint x: 338, endPoint y: 195, distance: 132.5
click at [338, 195] on div "true false Workflow Set Inputs Inputs Write Liquid Text Write Liquid Text Step …" at bounding box center [252, 129] width 469 height 222
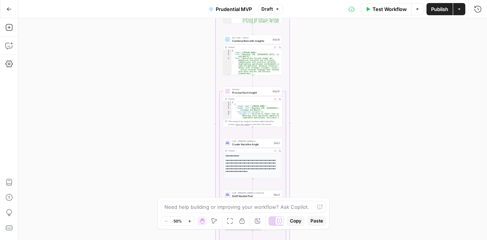
drag, startPoint x: 339, startPoint y: 66, endPoint x: 345, endPoint y: 197, distance: 131.5
click at [345, 197] on div "true false Workflow Set Inputs Inputs Write Liquid Text Write Liquid Text Step …" at bounding box center [252, 129] width 469 height 222
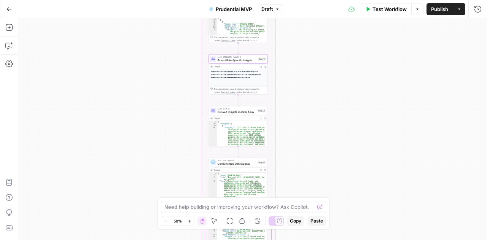
drag, startPoint x: 336, startPoint y: 73, endPoint x: 321, endPoint y: 196, distance: 123.8
click at [321, 196] on div "true false Workflow Set Inputs Inputs Write Liquid Text Write Liquid Text Step …" at bounding box center [252, 129] width 469 height 222
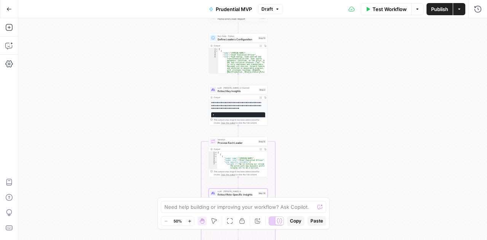
drag, startPoint x: 319, startPoint y: 53, endPoint x: 319, endPoint y: 188, distance: 134.8
click at [319, 188] on div "true false Workflow Set Inputs Inputs Write Liquid Text Write Liquid Text Step …" at bounding box center [252, 129] width 469 height 222
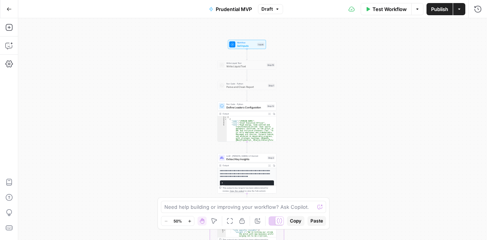
drag, startPoint x: 324, startPoint y: 88, endPoint x: 333, endPoint y: 156, distance: 67.9
click at [333, 156] on div "true false Workflow Set Inputs Inputs Write Liquid Text Write Liquid Text Step …" at bounding box center [252, 129] width 469 height 222
click at [242, 45] on span "Set Inputs" at bounding box center [246, 46] width 19 height 4
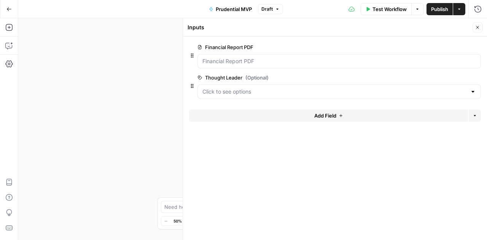
click at [472, 94] on div at bounding box center [473, 92] width 6 height 8
click at [478, 28] on icon "button" at bounding box center [477, 27] width 5 height 5
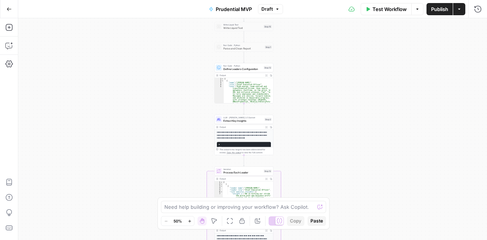
drag, startPoint x: 335, startPoint y: 116, endPoint x: 332, endPoint y: 78, distance: 38.6
click at [332, 78] on div "true false Workflow Set Inputs Inputs Write Liquid Text Write Liquid Text Step …" at bounding box center [252, 129] width 469 height 222
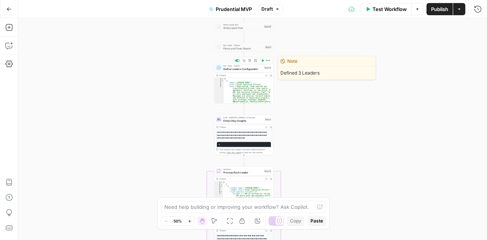
click at [237, 69] on span "Define Leaders Configuration" at bounding box center [242, 69] width 39 height 4
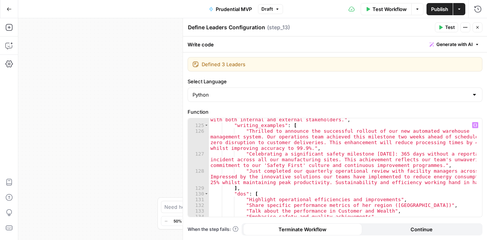
scroll to position [864, 0]
click at [480, 26] on icon "button" at bounding box center [477, 27] width 5 height 5
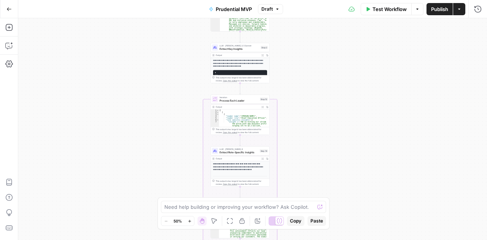
drag, startPoint x: 341, startPoint y: 152, endPoint x: 337, endPoint y: 78, distance: 73.9
click at [337, 78] on div "true false Workflow Set Inputs Inputs Write Liquid Text Write Liquid Text Step …" at bounding box center [252, 129] width 469 height 222
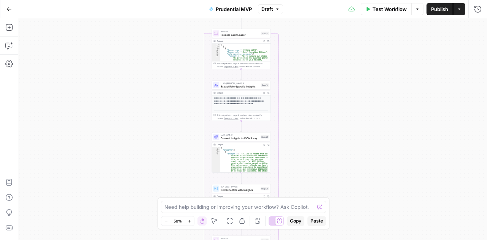
drag, startPoint x: 325, startPoint y: 147, endPoint x: 327, endPoint y: 83, distance: 64.0
click at [327, 83] on div "true false Workflow Set Inputs Inputs Write Liquid Text Write Liquid Text Step …" at bounding box center [252, 129] width 469 height 222
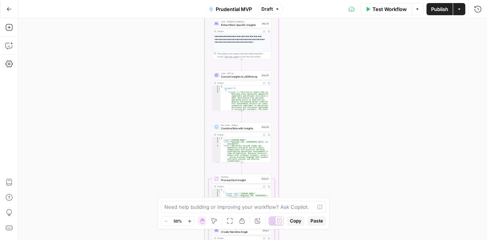
drag, startPoint x: 311, startPoint y: 172, endPoint x: 312, endPoint y: 111, distance: 61.7
click at [312, 111] on div "true false Workflow Set Inputs Inputs Write Liquid Text Write Liquid Text Step …" at bounding box center [252, 129] width 469 height 222
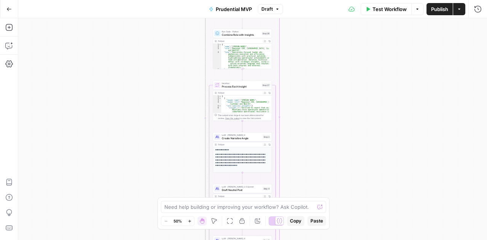
drag, startPoint x: 313, startPoint y: 168, endPoint x: 314, endPoint y: 75, distance: 92.9
click at [314, 75] on div "true false Workflow Set Inputs Inputs Write Liquid Text Write Liquid Text Step …" at bounding box center [252, 129] width 469 height 222
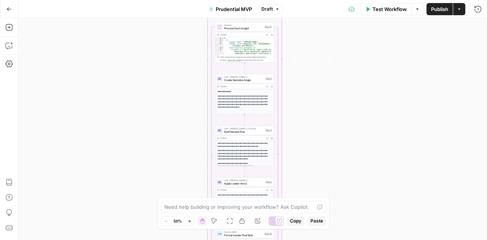
drag, startPoint x: 305, startPoint y: 155, endPoint x: 307, endPoint y: 96, distance: 59.0
click at [307, 96] on div "true false Workflow Set Inputs Inputs Write Liquid Text Write Liquid Text Step …" at bounding box center [252, 129] width 469 height 222
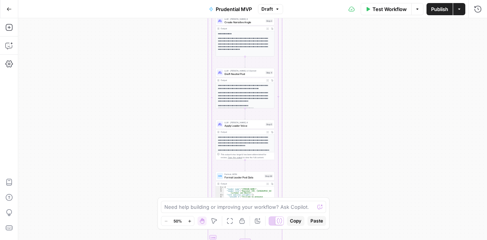
drag, startPoint x: 305, startPoint y: 137, endPoint x: 305, endPoint y: 79, distance: 58.6
click at [305, 79] on div "true false Workflow Set Inputs Inputs Write Liquid Text Write Liquid Text Step …" at bounding box center [252, 129] width 469 height 222
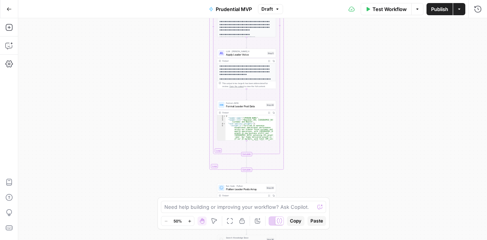
drag, startPoint x: 298, startPoint y: 133, endPoint x: 300, endPoint y: 58, distance: 75.0
click at [300, 58] on div "true false Workflow Set Inputs Inputs Write Liquid Text Write Liquid Text Step …" at bounding box center [252, 129] width 469 height 222
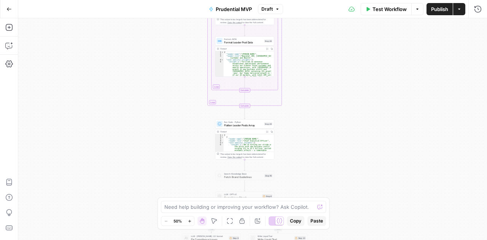
drag, startPoint x: 300, startPoint y: 145, endPoint x: 298, endPoint y: 86, distance: 59.4
click at [298, 86] on div "true false Workflow Set Inputs Inputs Write Liquid Text Write Liquid Text Step …" at bounding box center [252, 129] width 469 height 222
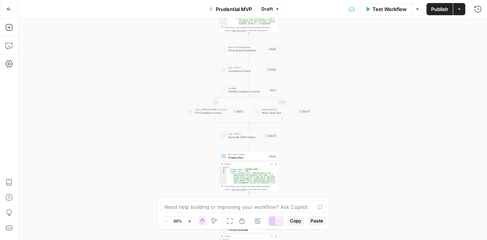
drag, startPoint x: 296, startPoint y: 164, endPoint x: 300, endPoint y: 38, distance: 126.1
click at [300, 38] on div "true false Workflow Set Inputs Inputs Write Liquid Text Write Liquid Text Step …" at bounding box center [252, 129] width 469 height 222
